Goal: Task Accomplishment & Management: Manage account settings

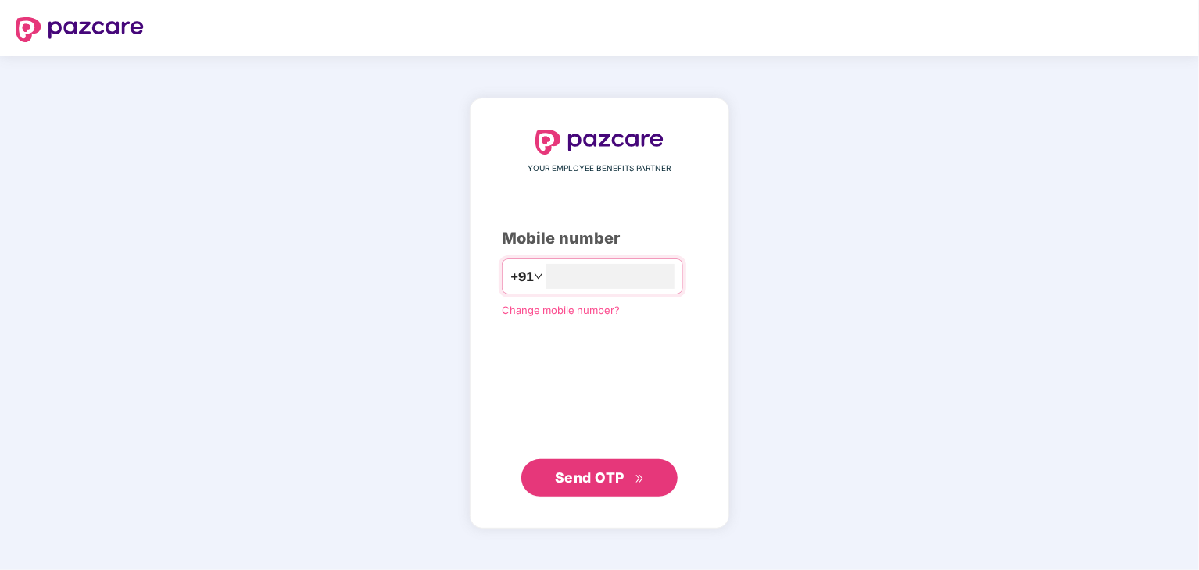
type input "**********"
click at [620, 470] on span "Send OTP" at bounding box center [590, 477] width 70 height 16
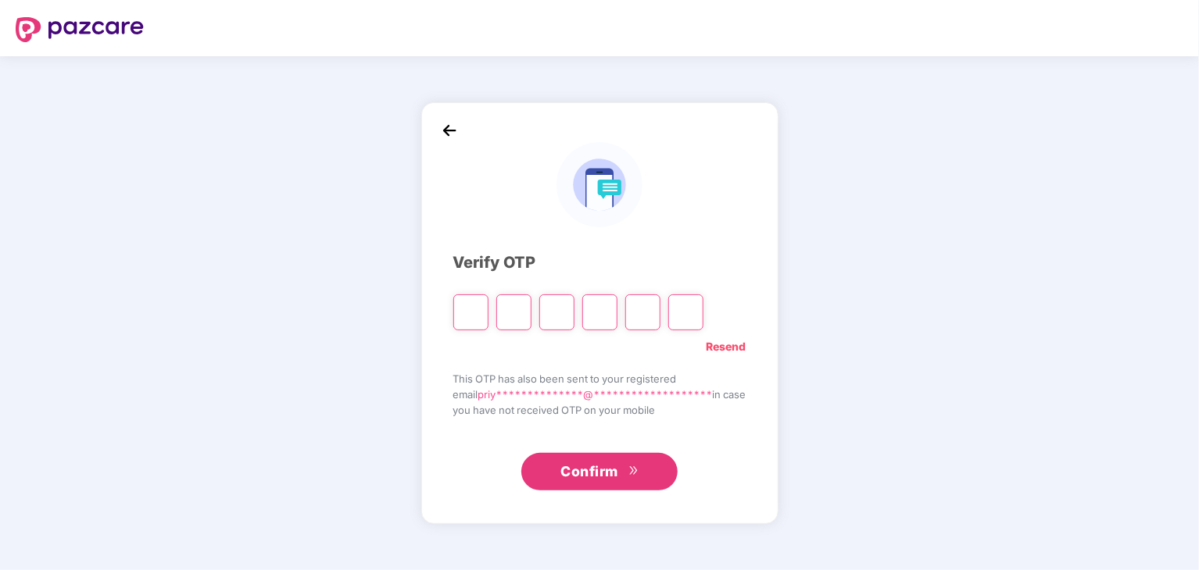
type input "*"
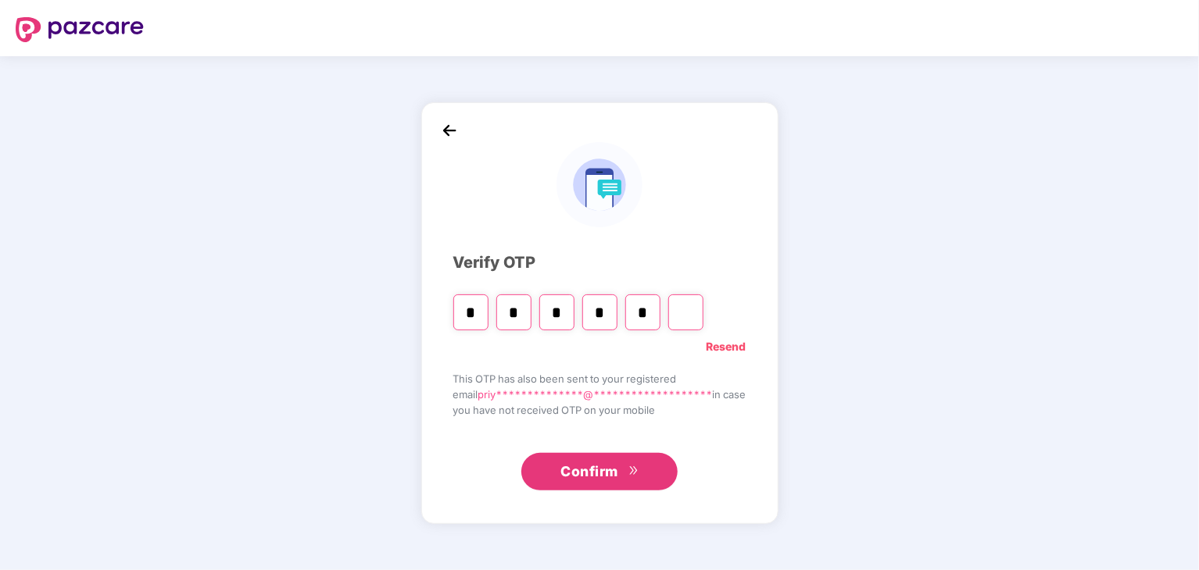
type input "*"
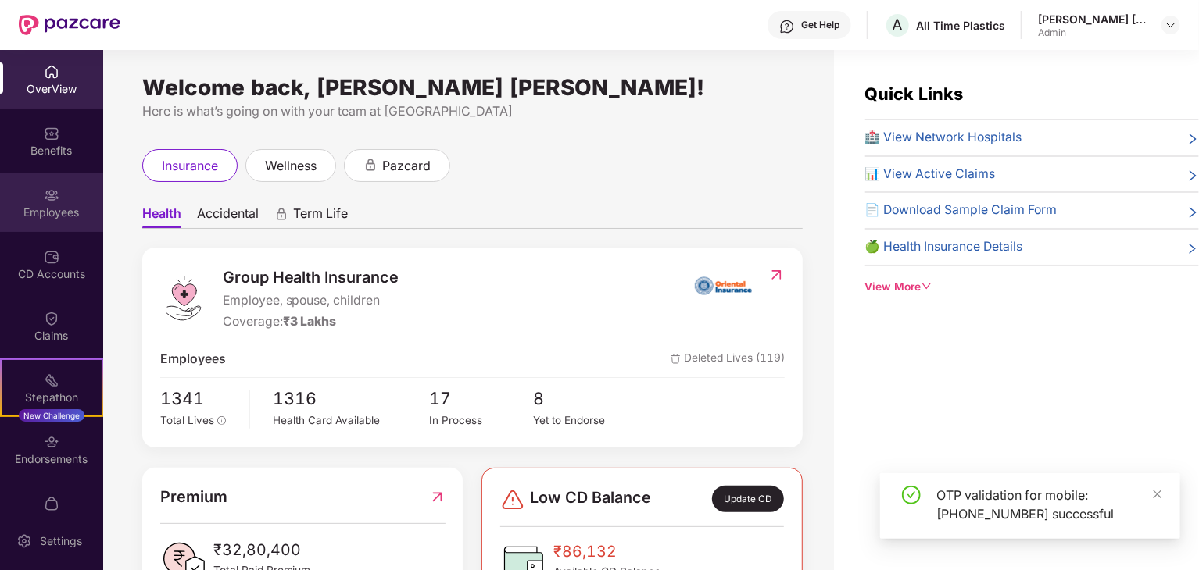
click at [33, 212] on div "Employees" at bounding box center [51, 213] width 103 height 16
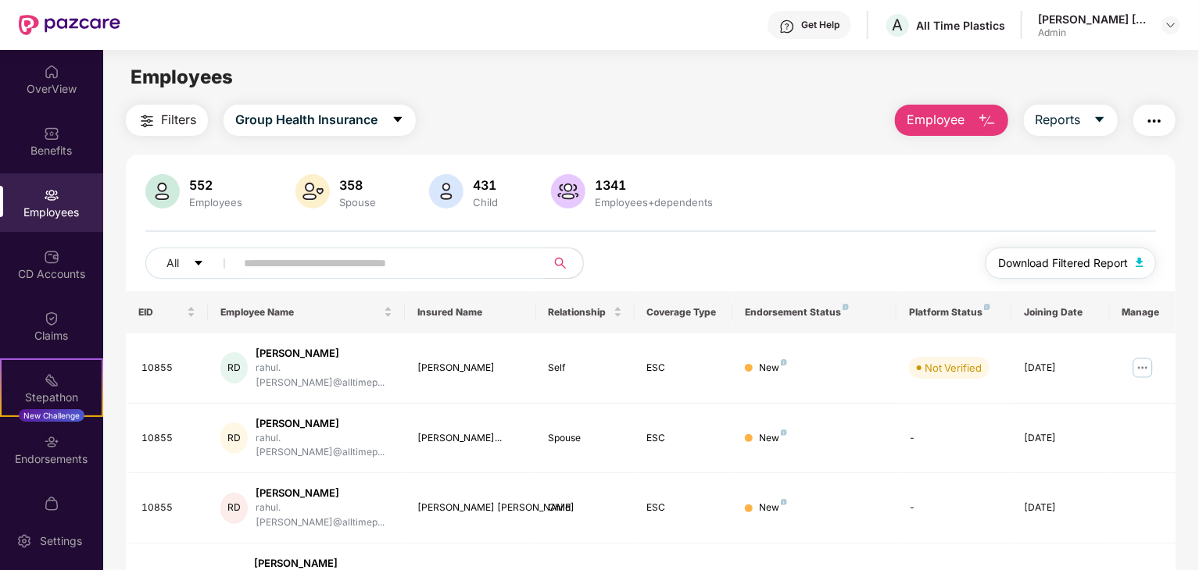
click at [1133, 263] on button "Download Filtered Report" at bounding box center [1070, 263] width 170 height 31
